Goal: Find specific page/section: Find specific page/section

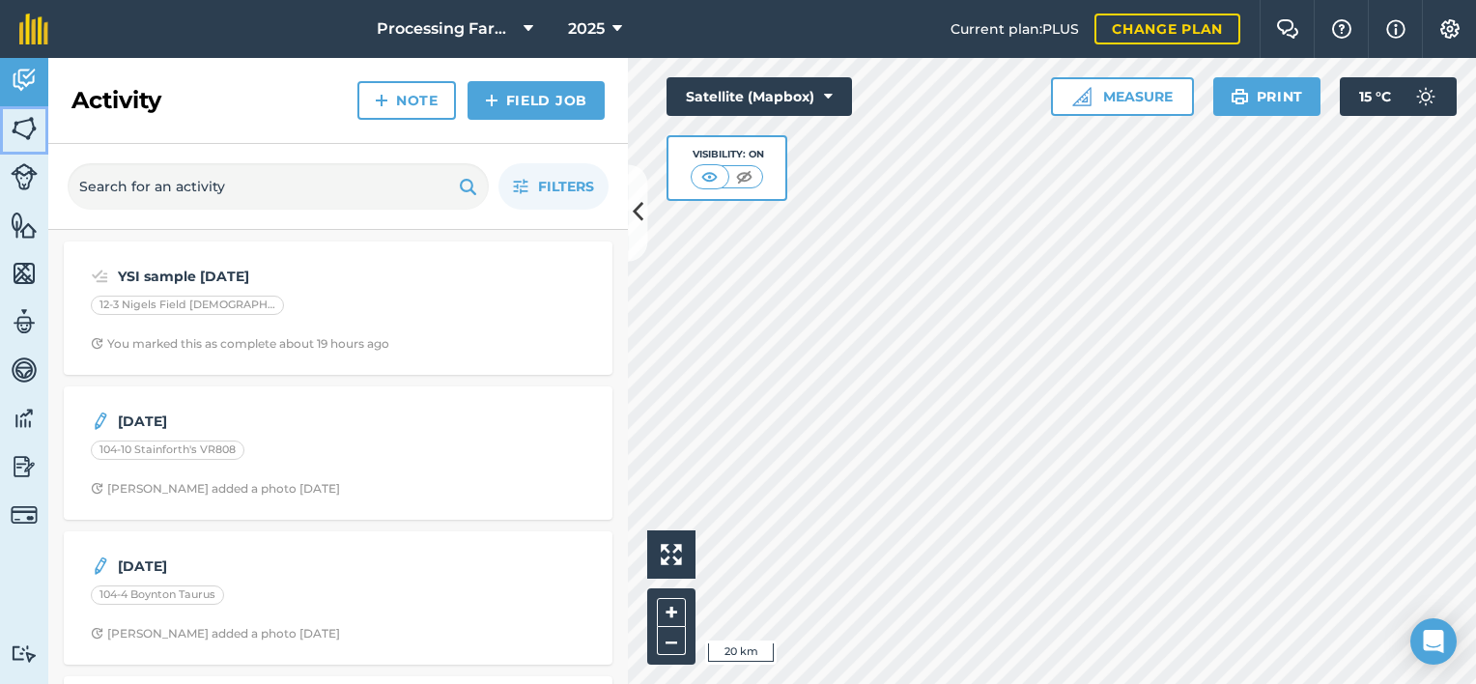
click at [27, 134] on img at bounding box center [24, 128] width 27 height 29
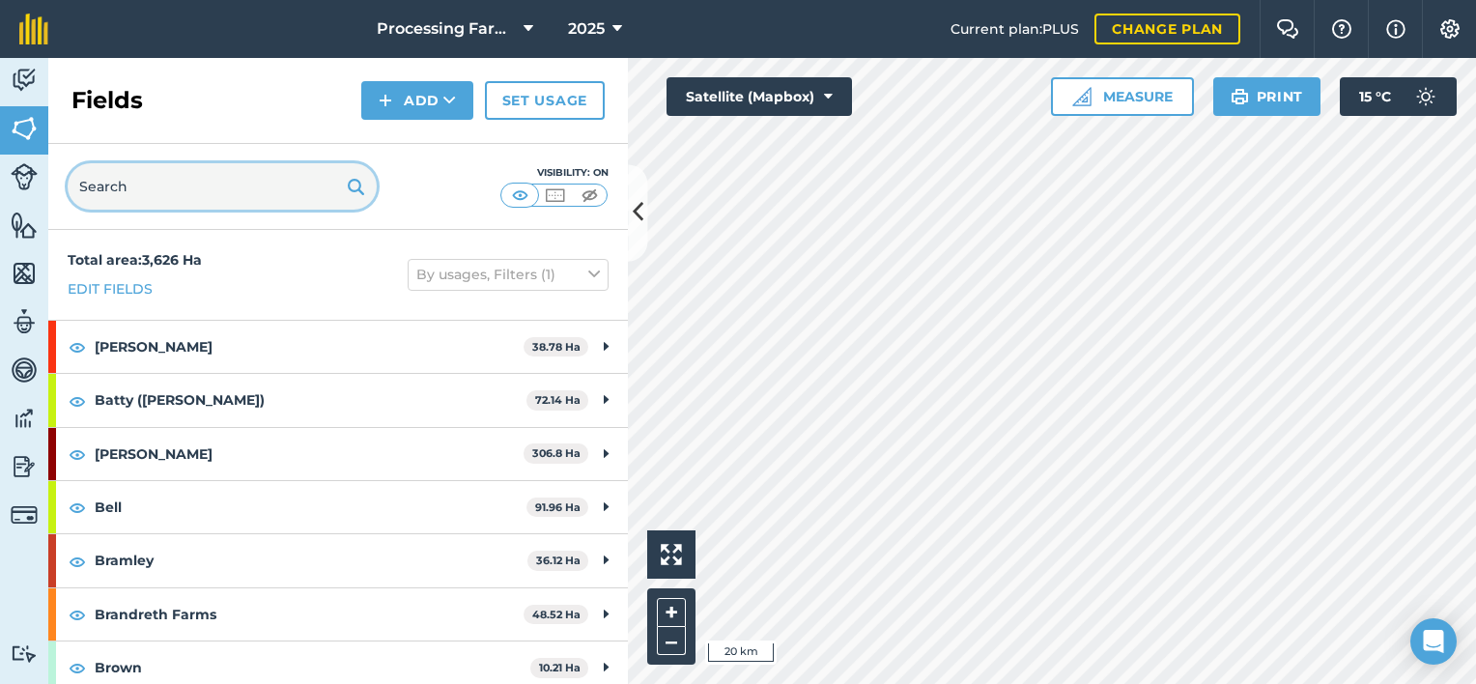
click at [152, 198] on input "text" at bounding box center [222, 186] width 309 height 46
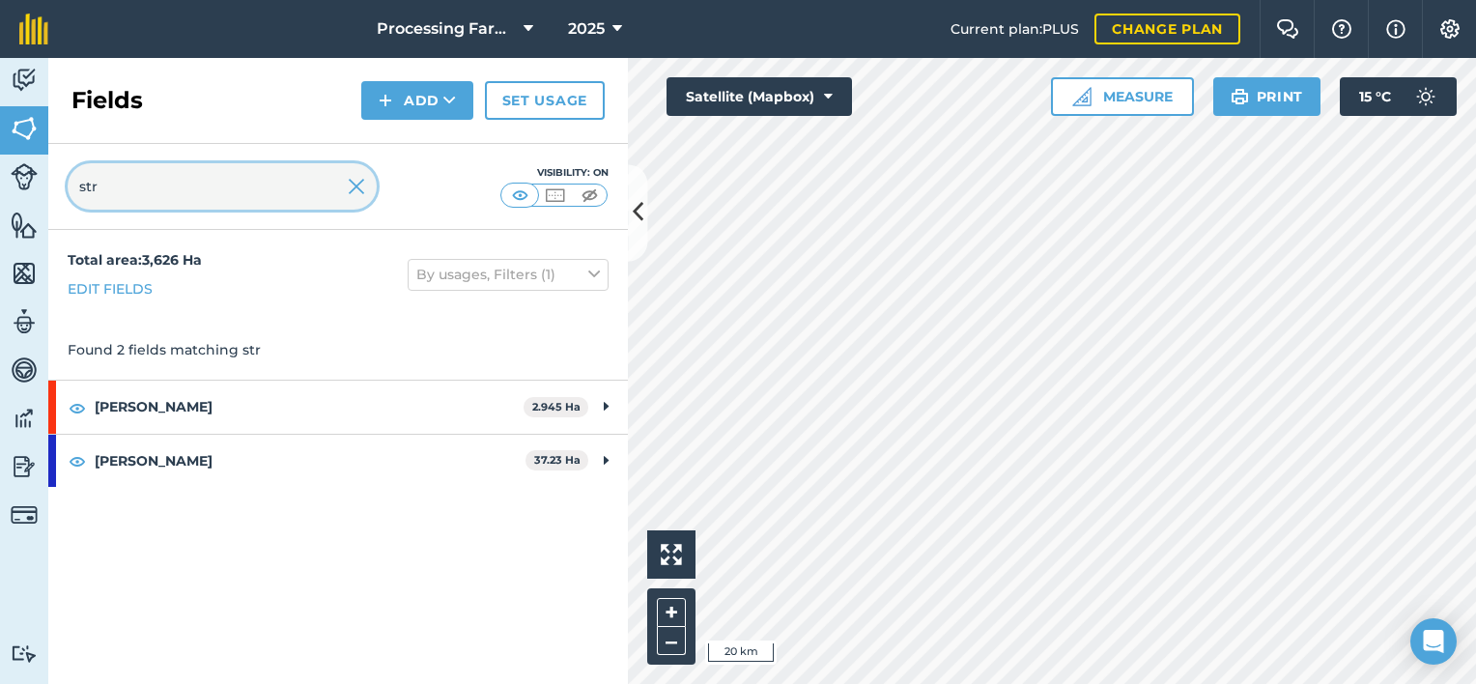
type input "str"
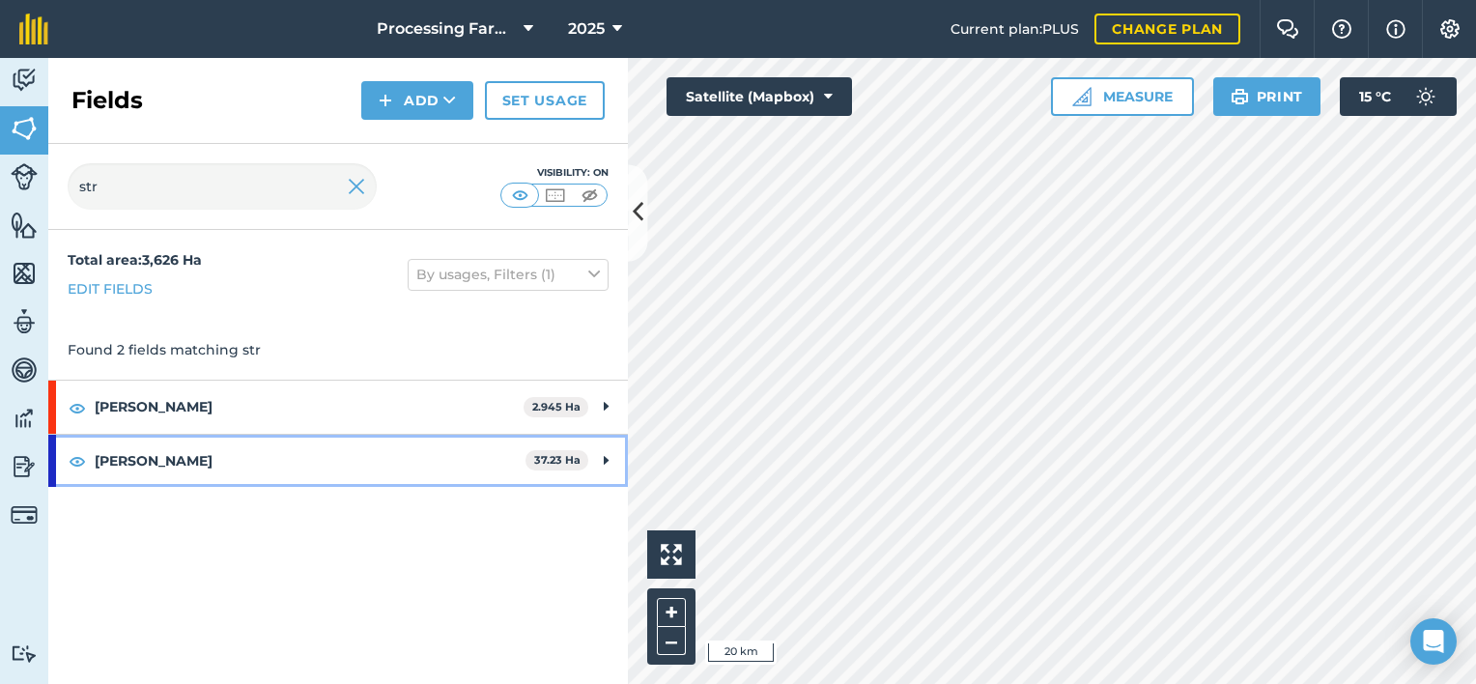
click at [129, 468] on strong "[PERSON_NAME]" at bounding box center [310, 461] width 431 height 52
